Goal: Information Seeking & Learning: Learn about a topic

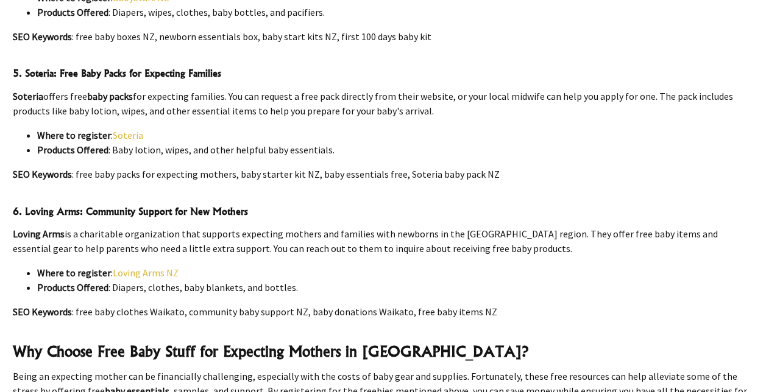
scroll to position [1157, 0]
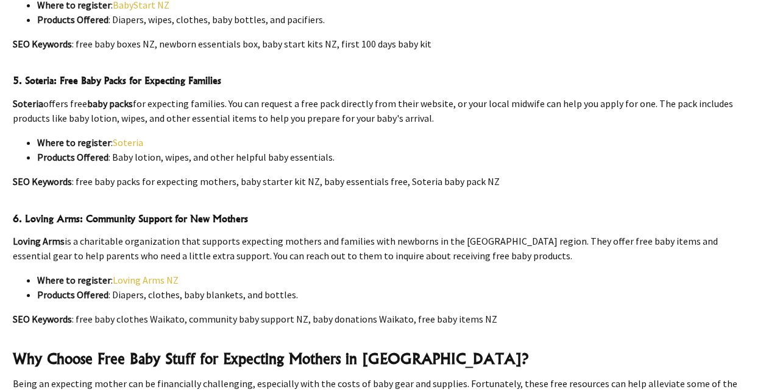
click at [125, 136] on link "Soteria" at bounding box center [128, 142] width 30 height 12
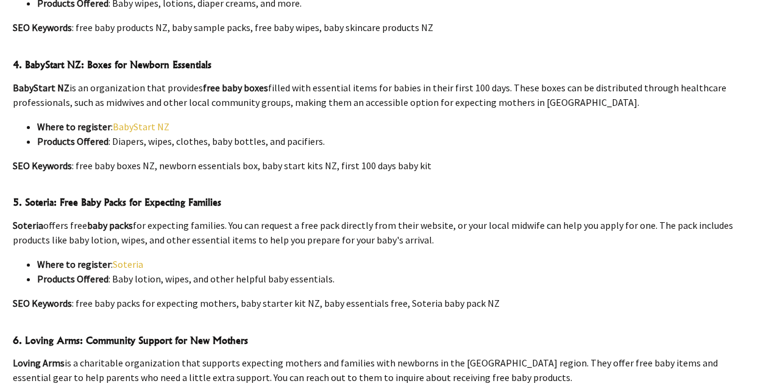
click at [141, 121] on link "BabyStart NZ" at bounding box center [141, 127] width 57 height 12
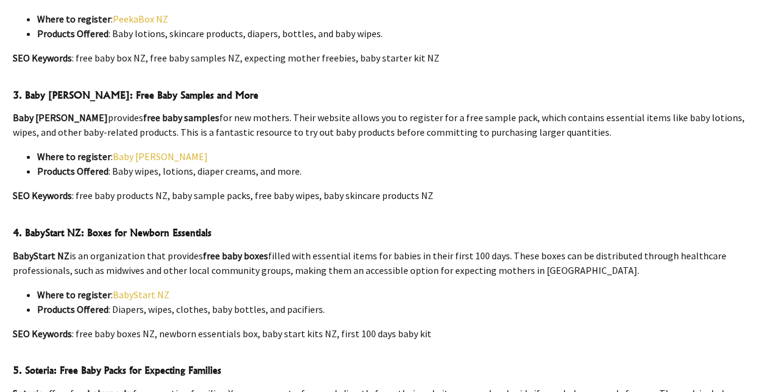
scroll to position [853, 0]
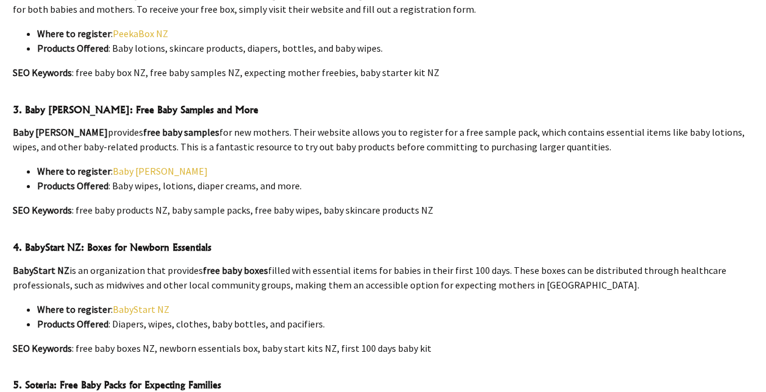
click at [129, 165] on link "Baby [PERSON_NAME]" at bounding box center [160, 171] width 95 height 12
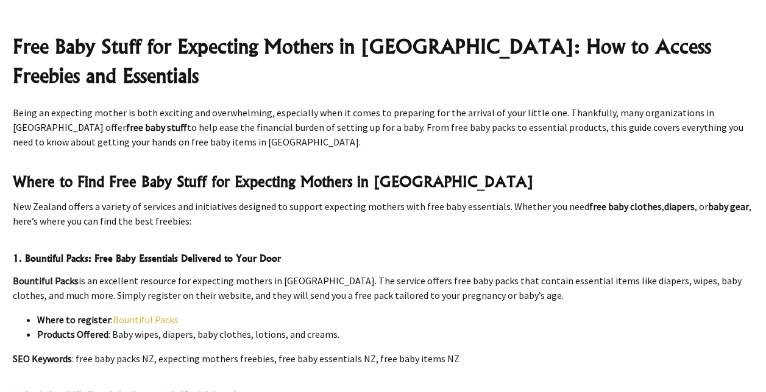
scroll to position [426, 0]
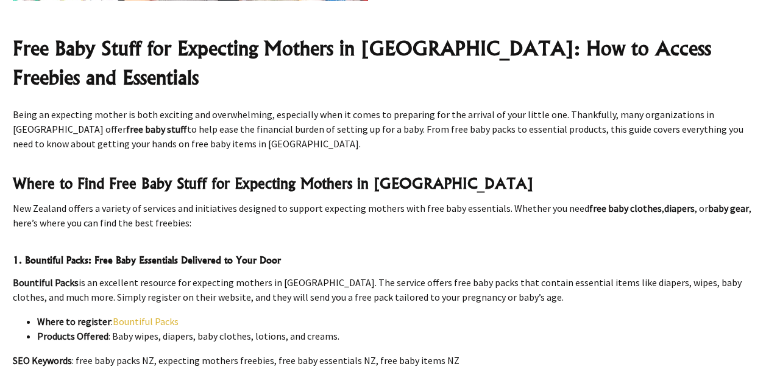
click at [149, 316] on link "Bountiful Packs" at bounding box center [146, 322] width 66 height 12
